Goal: Task Accomplishment & Management: Manage account settings

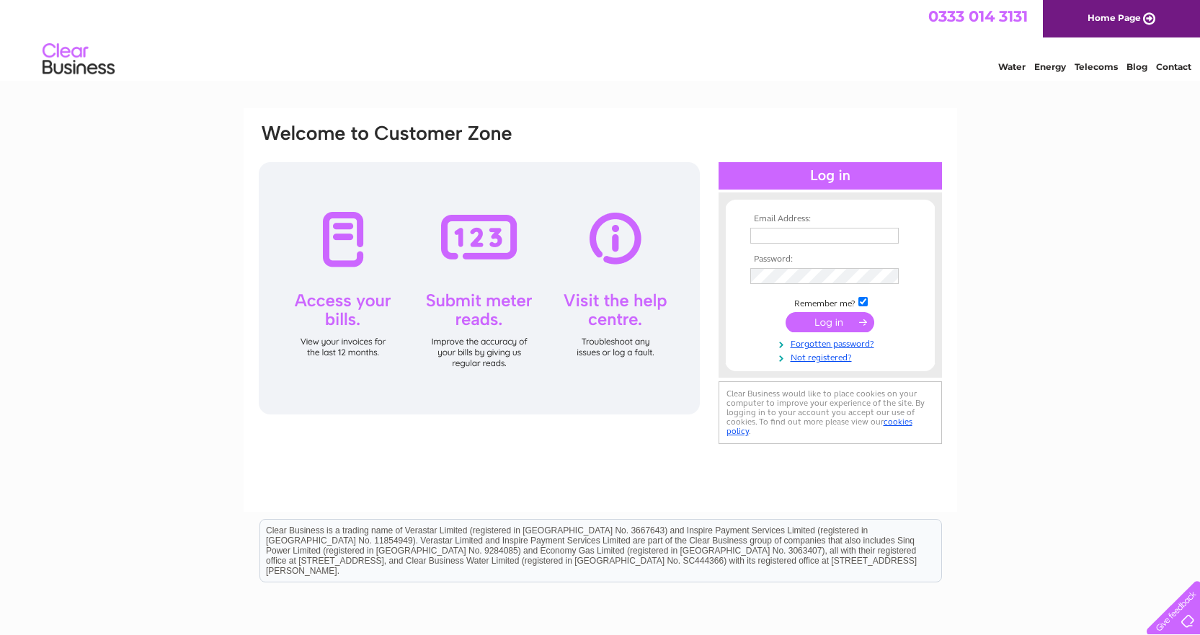
type input "accounts@dunstaffnagemarina.co.uk"
click at [831, 319] on input "submit" at bounding box center [830, 322] width 89 height 20
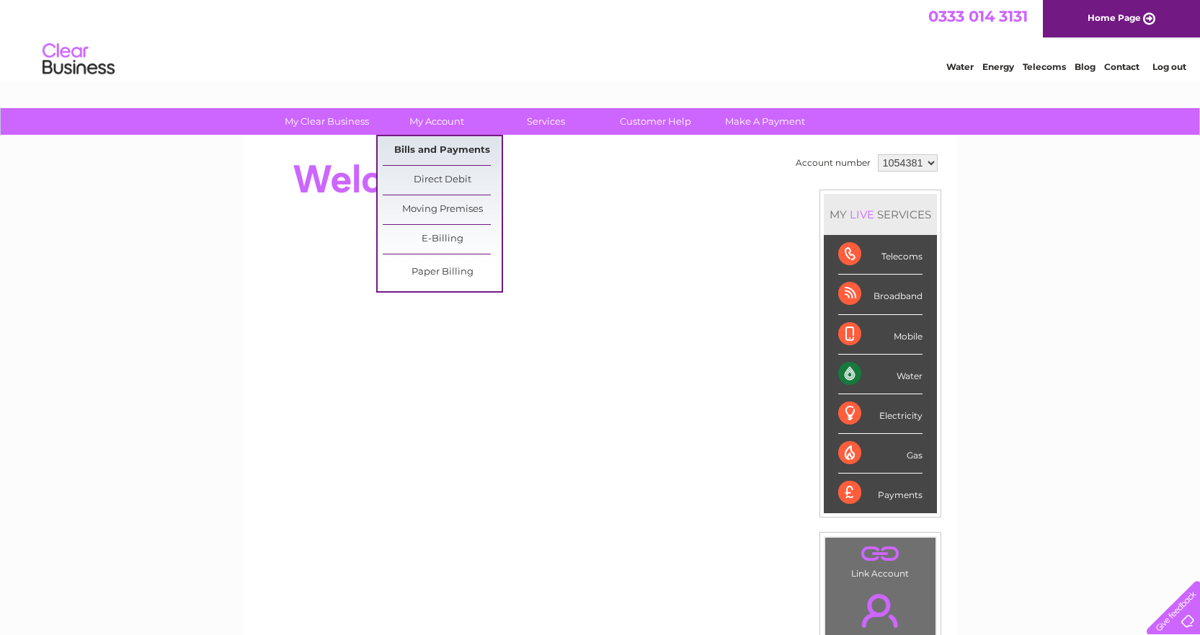
click at [435, 152] on link "Bills and Payments" at bounding box center [442, 150] width 119 height 29
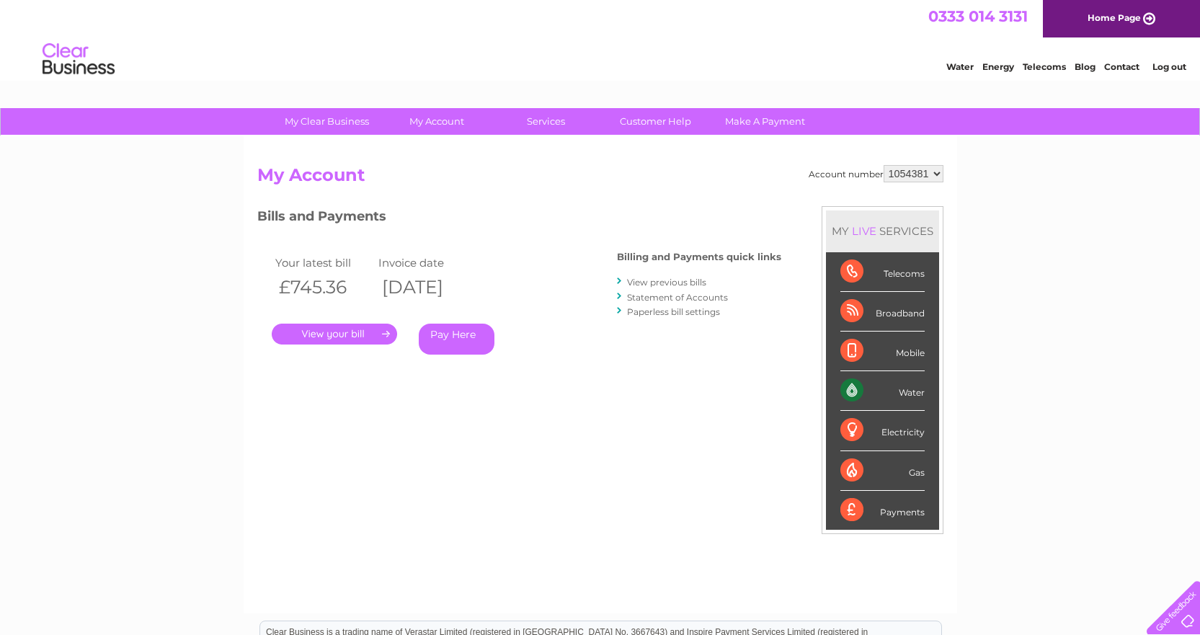
click at [363, 330] on link "." at bounding box center [334, 334] width 125 height 21
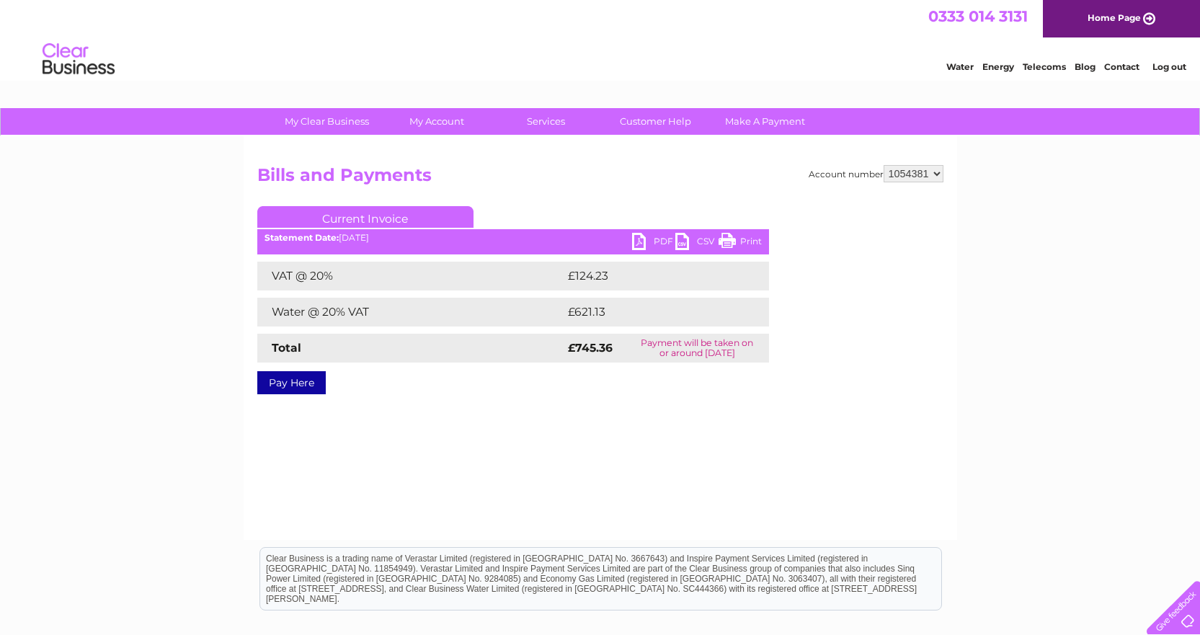
click at [647, 244] on link "PDF" at bounding box center [653, 243] width 43 height 21
click at [1172, 68] on link "Log out" at bounding box center [1169, 66] width 34 height 11
